Goal: Information Seeking & Learning: Learn about a topic

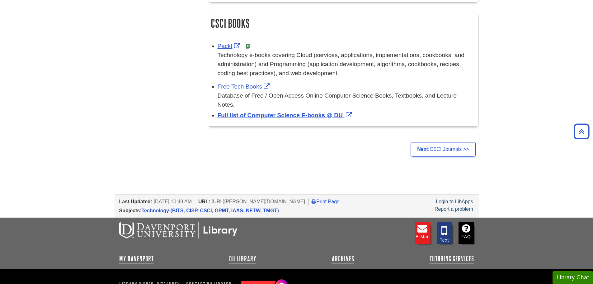
scroll to position [311, 0]
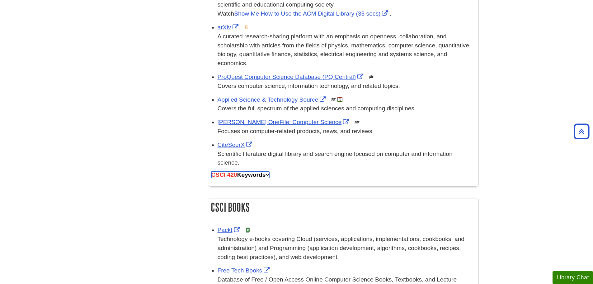
click at [252, 171] on link "CSCI 420 Keywords" at bounding box center [240, 174] width 58 height 7
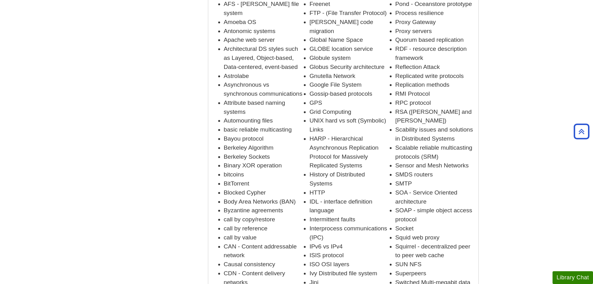
scroll to position [529, 0]
drag, startPoint x: 311, startPoint y: 86, endPoint x: 323, endPoint y: 94, distance: 14.9
click at [323, 117] on li "UNIX hard vs soft (Symbolic) Links" at bounding box center [349, 126] width 80 height 18
copy li "UNIX hard vs soft (Symbolic) Links"
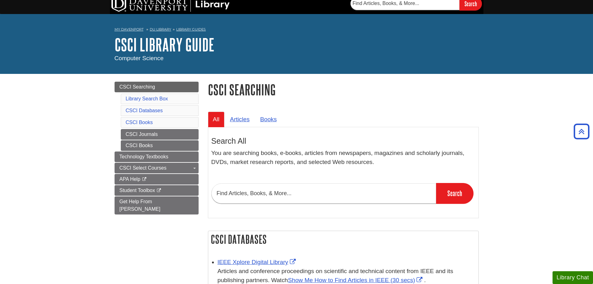
scroll to position [0, 0]
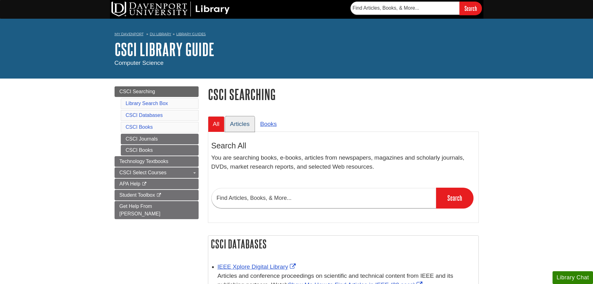
click at [240, 123] on link "Articles" at bounding box center [240, 123] width 30 height 15
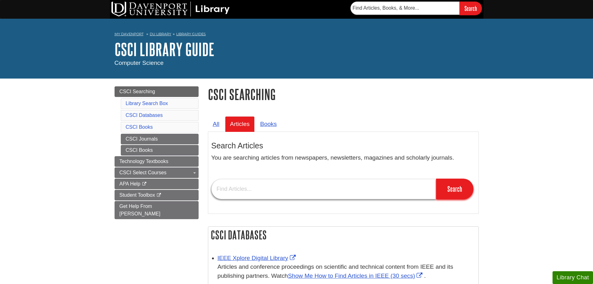
click at [233, 195] on input "text" at bounding box center [323, 189] width 225 height 20
paste input "UNIX hard vs soft (Symbolic) Links"
type input "UNIX hard vs soft (Symbolic) Links"
click at [436, 178] on input "Search" at bounding box center [454, 188] width 37 height 21
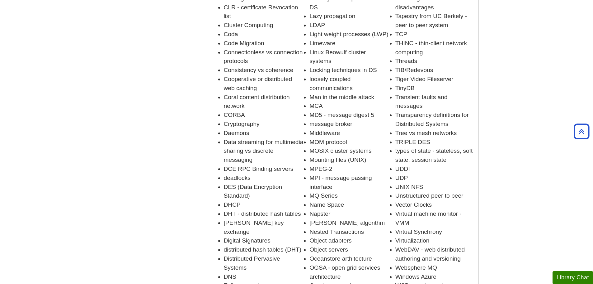
scroll to position [903, 0]
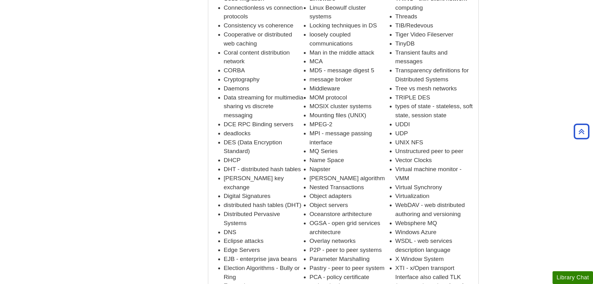
click at [228, 228] on li "DNS" at bounding box center [264, 232] width 80 height 9
copy li "DNS"
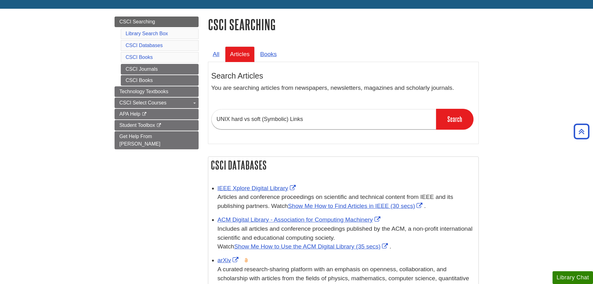
scroll to position [0, 0]
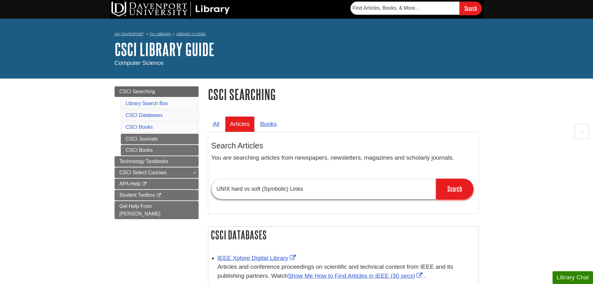
click at [242, 195] on input "UNIX hard vs soft (Symbolic) Links" at bounding box center [323, 189] width 225 height 20
paste input "DNS"
type input "DNS"
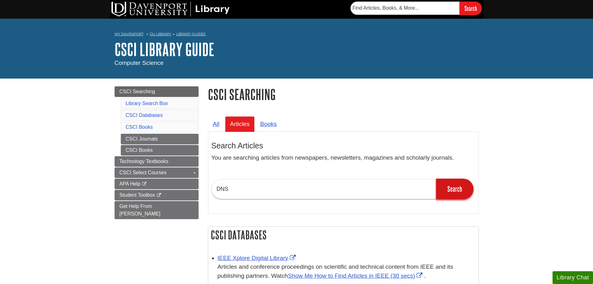
click at [462, 192] on input "Search" at bounding box center [454, 188] width 37 height 21
